Goal: Task Accomplishment & Management: Manage account settings

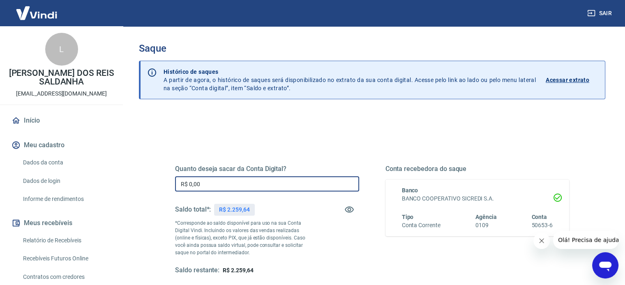
click at [216, 186] on input "R$ 0,00" at bounding box center [267, 184] width 184 height 15
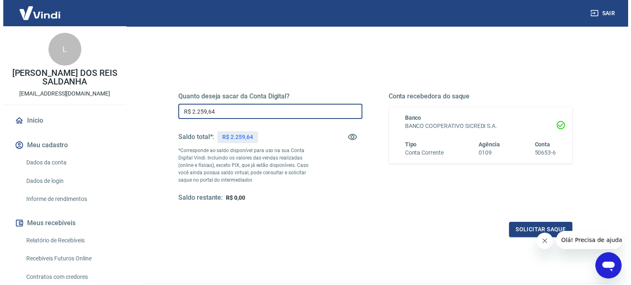
scroll to position [77, 0]
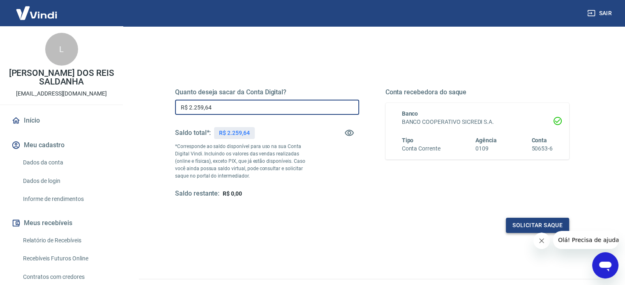
type input "R$ 2.259,64"
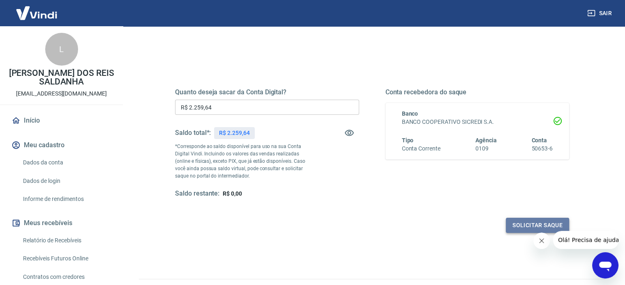
click at [536, 221] on button "Solicitar saque" at bounding box center [536, 225] width 63 height 15
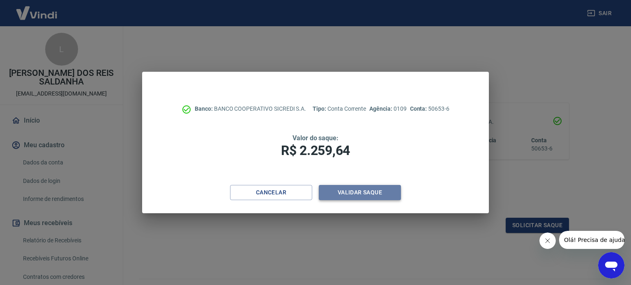
click at [367, 193] on button "Validar saque" at bounding box center [360, 192] width 82 height 15
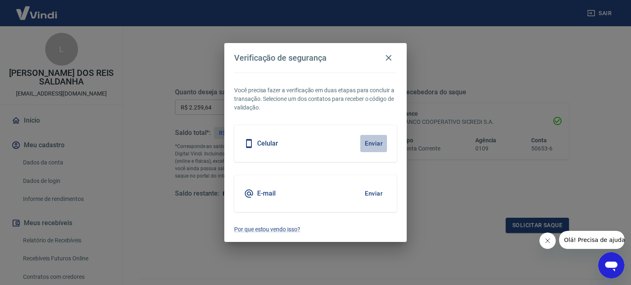
click at [378, 146] on button "Enviar" at bounding box center [373, 143] width 27 height 17
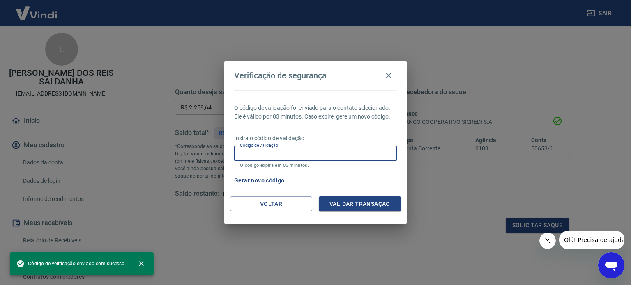
click at [274, 156] on input "Código de validação" at bounding box center [315, 153] width 163 height 15
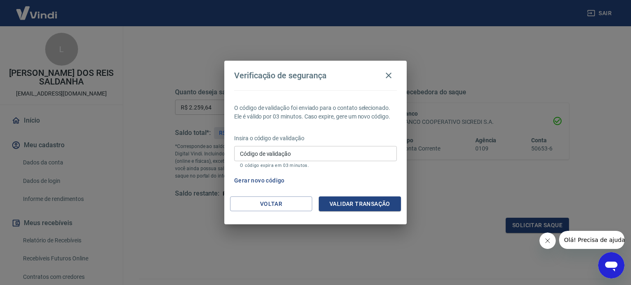
click at [358, 183] on div "Gerar novo código" at bounding box center [314, 180] width 166 height 15
click at [271, 180] on button "Gerar novo código" at bounding box center [259, 180] width 57 height 15
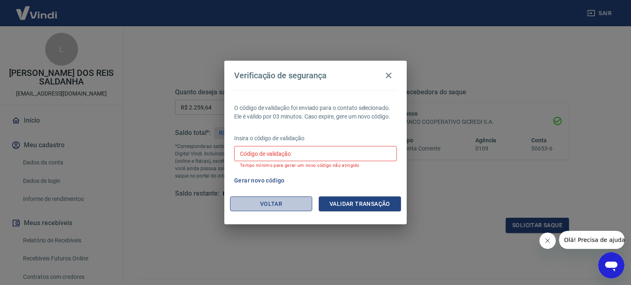
click at [273, 204] on button "Voltar" at bounding box center [271, 204] width 82 height 15
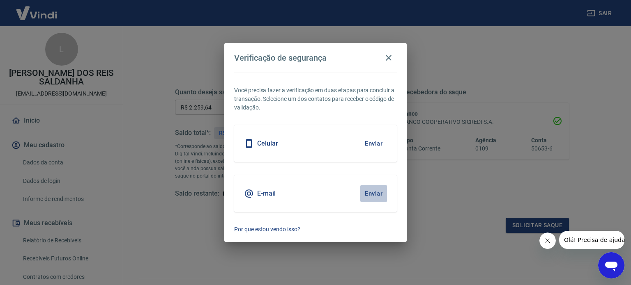
click at [377, 195] on button "Enviar" at bounding box center [373, 193] width 27 height 17
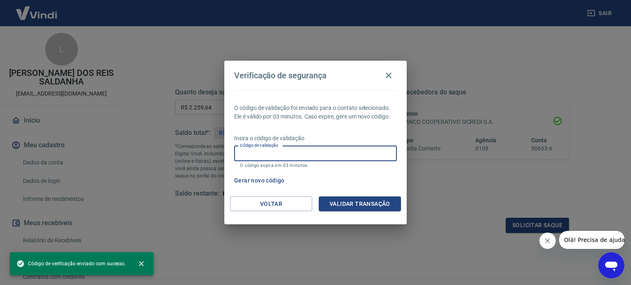
click at [246, 154] on input "Código de validação" at bounding box center [315, 153] width 163 height 15
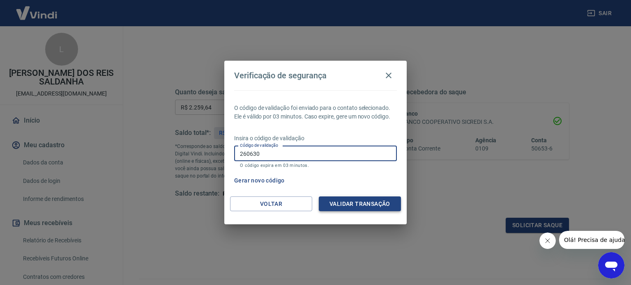
type input "260630"
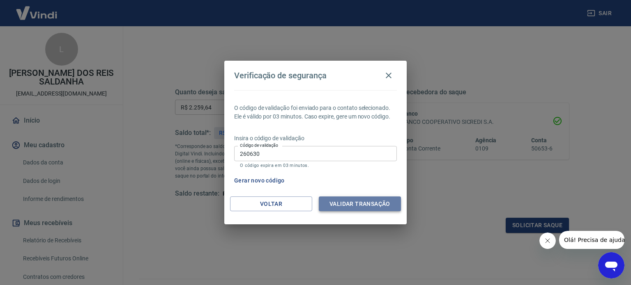
click at [369, 202] on button "Validar transação" at bounding box center [360, 204] width 82 height 15
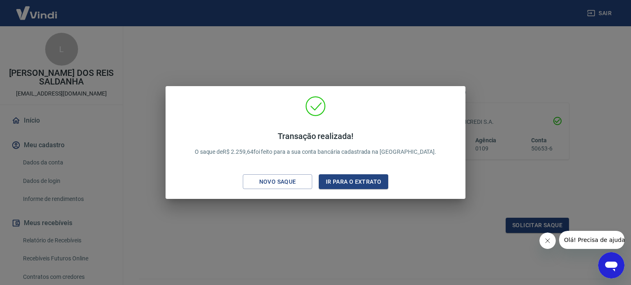
click at [369, 202] on div "Transação realizada! O saque de R$ 2.259,64 foi feito para a sua conta bancária…" at bounding box center [315, 142] width 631 height 285
